Goal: Obtain resource: Download file/media

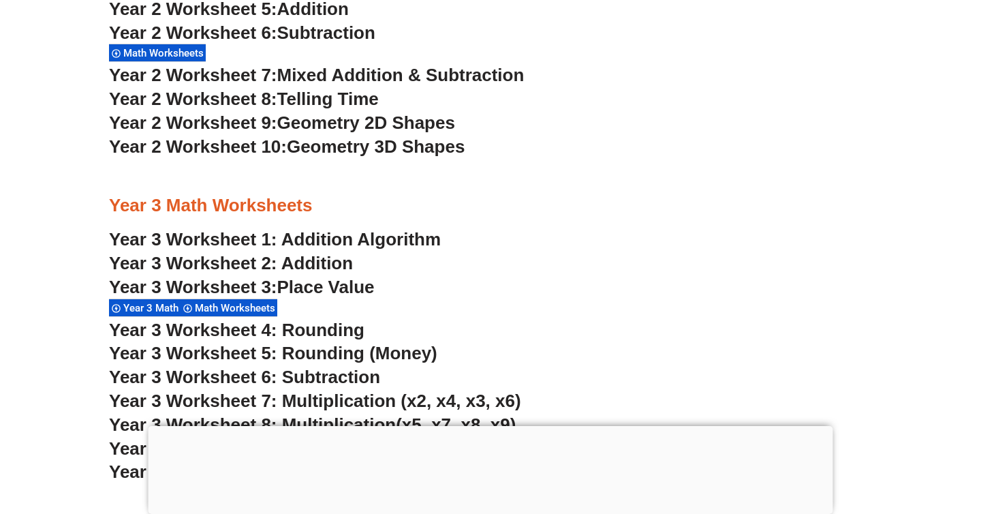
scroll to position [1936, 0]
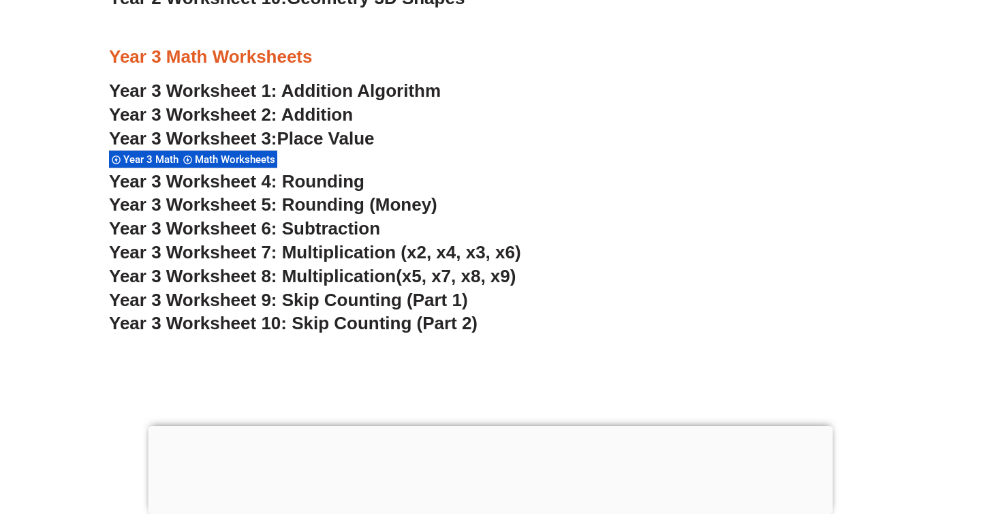
click at [232, 137] on span "Year 3 Worksheet 3:" at bounding box center [193, 138] width 168 height 20
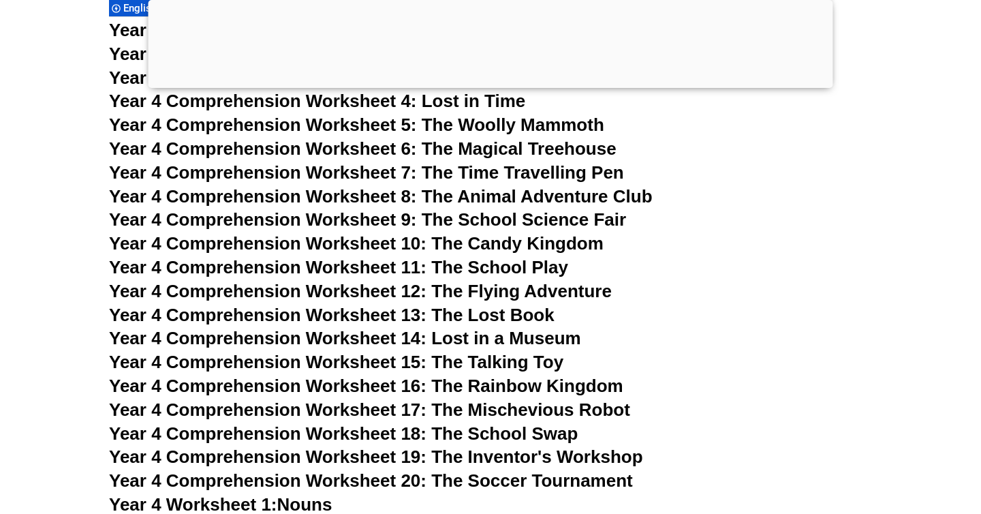
scroll to position [5621, 0]
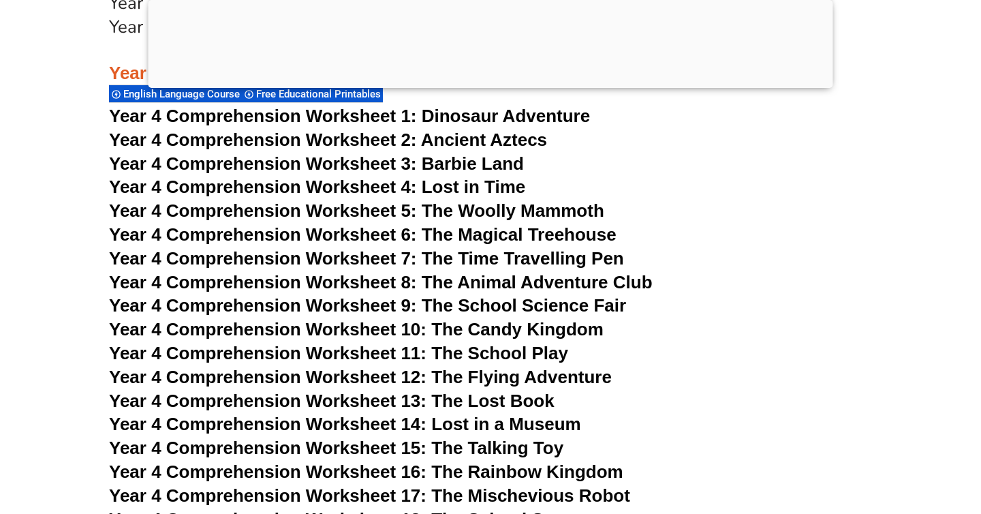
click at [319, 207] on span "Year 4 Comprehension Worksheet 5: The Woolly Mammoth" at bounding box center [356, 210] width 495 height 20
